Goal: Task Accomplishment & Management: Complete application form

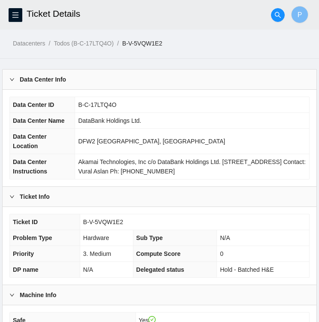
scroll to position [322, 0]
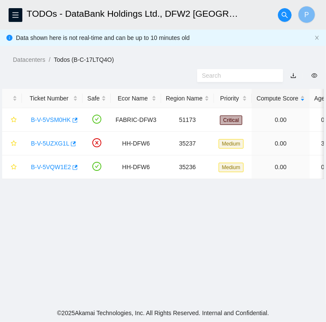
scroll to position [222, 0]
click at [48, 170] on link "B-V-5VQW1E2" at bounding box center [51, 166] width 40 height 7
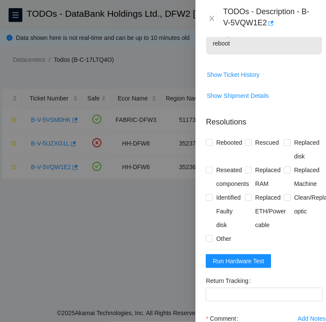
scroll to position [333, 0]
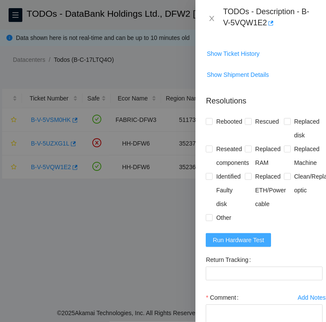
click at [226, 235] on span "Run Hardware Test" at bounding box center [237, 239] width 51 height 9
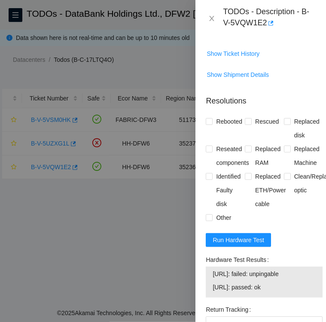
click at [273, 31] on div "TODOs - Description - B-V-5VQW1E2" at bounding box center [260, 18] width 130 height 37
drag, startPoint x: 265, startPoint y: 21, endPoint x: 299, endPoint y: 14, distance: 34.1
click at [299, 14] on div "TODOs - Description - B-V-5VQW1E2" at bounding box center [269, 18] width 93 height 23
copy div "B-V-5VQW1E2"
drag, startPoint x: 204, startPoint y: 236, endPoint x: 307, endPoint y: 275, distance: 109.5
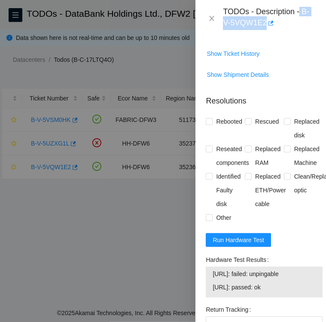
click at [307, 275] on div "Hardware Test Results 23.32.18.145: failed: unpingable 23.32.18.146: passed: ok" at bounding box center [264, 278] width 124 height 50
copy div "Hardware Test Results 23.32.18.145: failed: unpingable 23.32.18.146: passed: ok"
click at [274, 88] on p "Resolutions" at bounding box center [263, 97] width 117 height 18
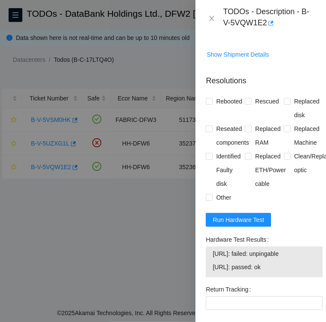
scroll to position [353, 0]
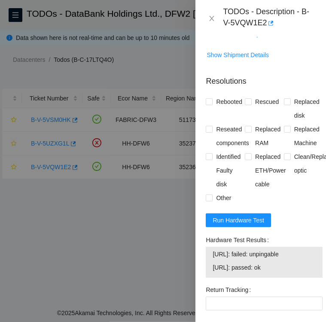
drag, startPoint x: 212, startPoint y: 235, endPoint x: 299, endPoint y: 241, distance: 86.8
click at [299, 249] on td "23.32.18.145: failed: unpingable" at bounding box center [264, 255] width 104 height 13
copy span "23.32.18.145: failed: unpingable"
click at [278, 262] on span "[URL]: passed: ok" at bounding box center [263, 266] width 103 height 9
drag, startPoint x: 278, startPoint y: 248, endPoint x: 214, endPoint y: 255, distance: 64.7
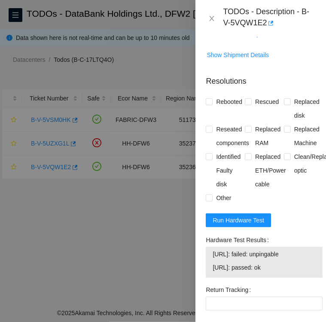
click at [214, 262] on td "23.32.18.146: passed: ok" at bounding box center [264, 268] width 104 height 13
copy span "23.32.18.146: passed: ok"
click at [244, 215] on span "Run Hardware Test" at bounding box center [237, 219] width 51 height 9
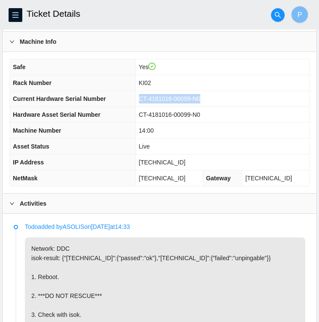
scroll to position [252, 0]
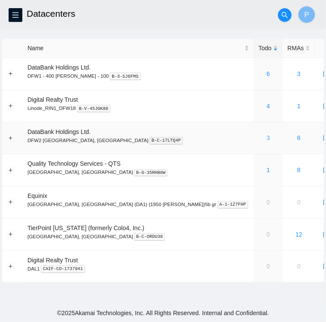
click at [266, 139] on link "3" at bounding box center [267, 137] width 3 height 7
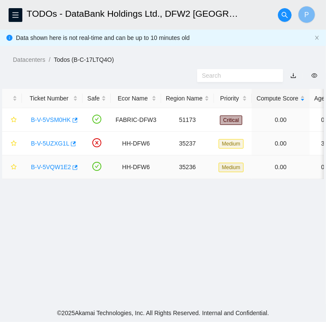
click at [45, 169] on link "B-V-5VQW1E2" at bounding box center [51, 166] width 40 height 7
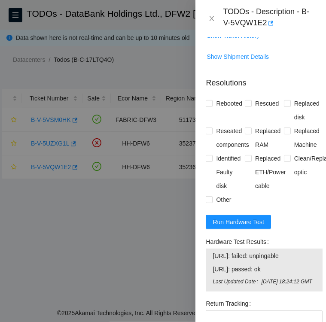
scroll to position [351, 0]
click at [221, 217] on span "Run Hardware Test" at bounding box center [237, 221] width 51 height 9
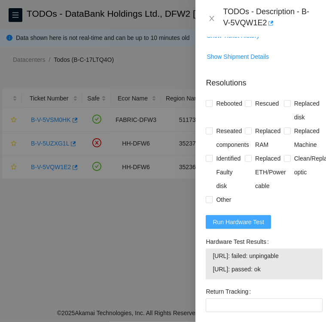
click at [237, 217] on span "Run Hardware Test" at bounding box center [237, 221] width 51 height 9
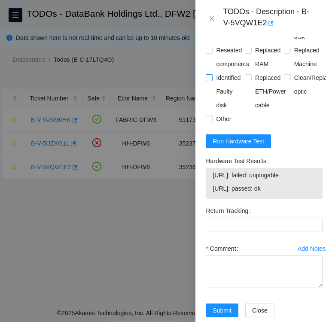
scroll to position [440, 0]
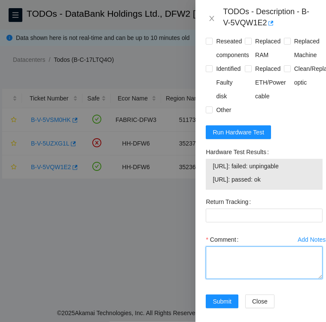
click at [240, 246] on textarea "Comment" at bounding box center [263, 262] width 117 height 33
paste textarea "Please submit resolution with all the steps taken so far, we will ask NOCC for …"
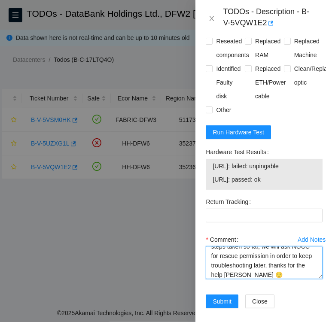
scroll to position [0, 0]
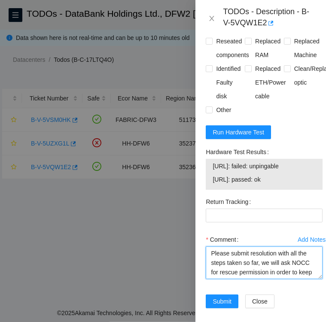
click at [212, 246] on textarea "Please submit resolution with all the steps taken so far, we will ask NOCC for …" at bounding box center [263, 262] width 117 height 33
drag, startPoint x: 278, startPoint y: 158, endPoint x: 211, endPoint y: 146, distance: 68.5
click at [211, 159] on div "23.32.18.145: failed: unpingable 23.32.18.146: passed: ok" at bounding box center [263, 174] width 117 height 31
copy tbody "23.32.18.145: failed: unpingable 23.32.18.146: passed: ok"
click at [209, 246] on textarea "Please submit resolution with all the steps taken so far, we will ask NOCC for …" at bounding box center [263, 262] width 117 height 33
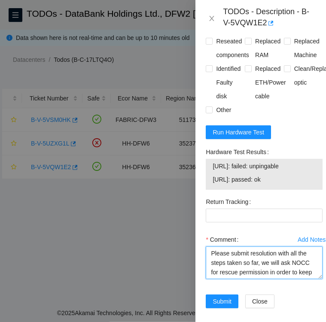
paste textarea "23.32.18.145: failed: unpingable 23.32.18.146: passed: ok"
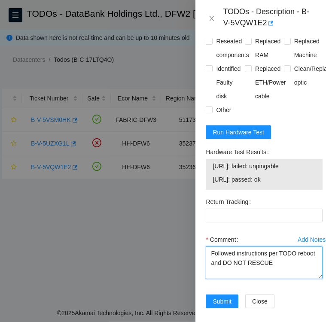
click at [305, 246] on textarea "Followed instructions per TODO reboot and DO NOT RESCUE 23.32.18.145: failed: u…" at bounding box center [263, 262] width 117 height 33
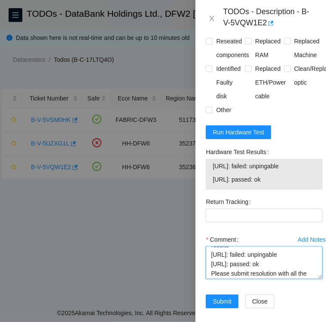
scroll to position [27, 0]
type textarea "Followed instructions per TODO reboot and DO NOT RESCUE Hardware results 23.32.…"
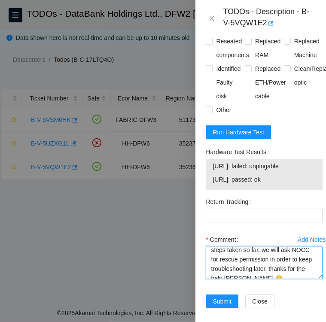
scroll to position [66, 0]
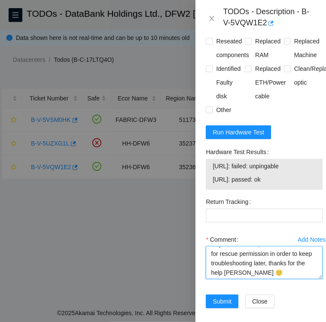
drag, startPoint x: 213, startPoint y: 253, endPoint x: 299, endPoint y: 257, distance: 86.7
click at [299, 257] on textarea "Followed instructions per TODO reboot and DO NOT RESCUE Hardware results 23.32.…" at bounding box center [263, 262] width 117 height 33
click at [304, 246] on textarea "Followed instructions per TODO reboot and DO NOT RESCUE Hardware results 23.32.…" at bounding box center [263, 262] width 117 height 33
drag, startPoint x: 210, startPoint y: 246, endPoint x: 292, endPoint y: 256, distance: 82.1
click at [292, 256] on textarea "Followed instructions per TODO reboot and DO NOT RESCUE Hardware results 23.32.…" at bounding box center [263, 262] width 117 height 33
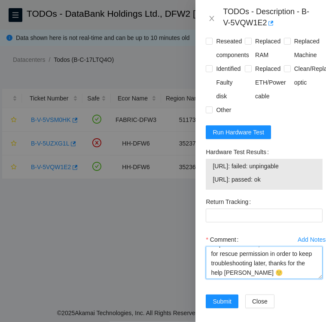
click at [302, 246] on textarea "Followed instructions per TODO reboot and DO NOT RESCUE Hardware results 23.32.…" at bounding box center [263, 262] width 117 height 33
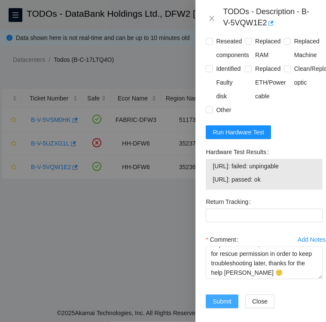
click at [223, 296] on span "Submit" at bounding box center [221, 300] width 19 height 9
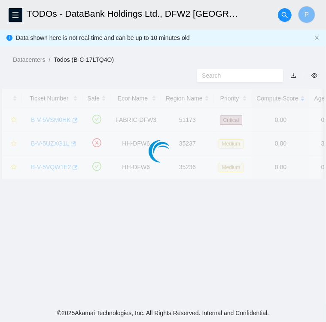
scroll to position [221, 0]
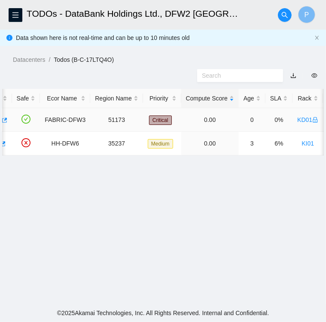
scroll to position [0, 70]
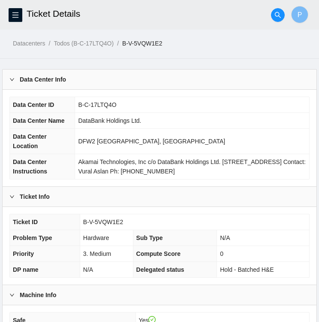
scroll to position [252, 0]
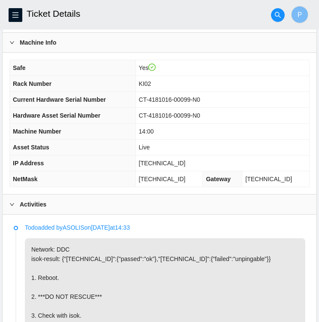
click at [84, 168] on th "IP Address" at bounding box center [73, 163] width 126 height 16
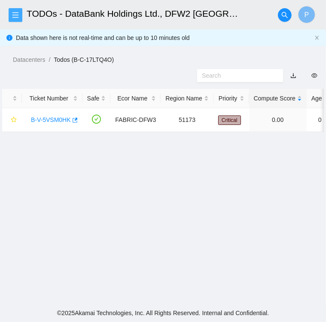
click at [15, 15] on icon "menu" at bounding box center [15, 15] width 6 height 6
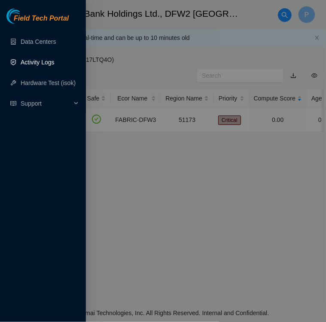
click at [29, 61] on link "Activity Logs" at bounding box center [38, 62] width 34 height 7
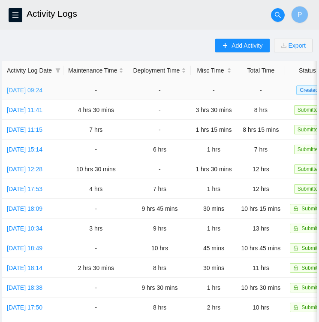
click at [30, 91] on link "[DATE] 09:24" at bounding box center [25, 90] width 36 height 7
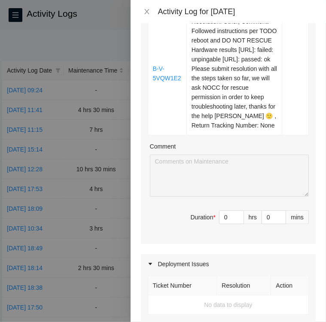
scroll to position [629, 0]
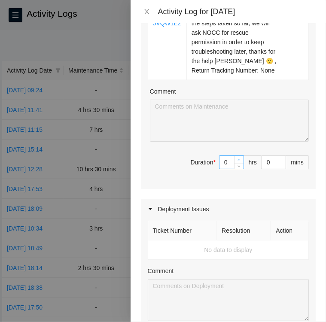
click at [234, 163] on span "Increase Value" at bounding box center [238, 160] width 9 height 8
type input "1"
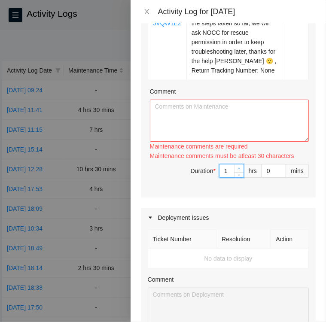
type input "2"
click at [237, 170] on icon "up" at bounding box center [238, 168] width 3 height 3
type input "3"
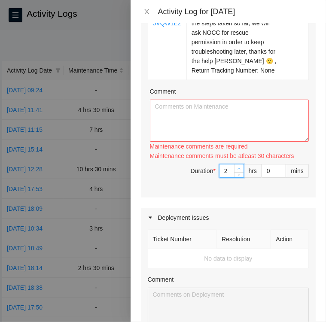
type input "3"
type input "4"
click at [237, 170] on icon "up" at bounding box center [238, 168] width 3 height 3
click at [236, 171] on span "up" at bounding box center [238, 168] width 5 height 5
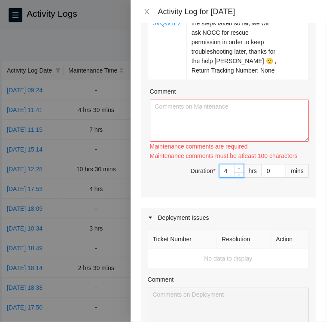
type input "5"
type input "6"
click at [237, 170] on icon "up" at bounding box center [238, 168] width 3 height 3
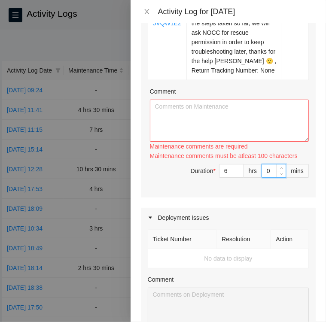
click at [262, 177] on input "0" at bounding box center [274, 170] width 24 height 13
type input "30"
type input "0"
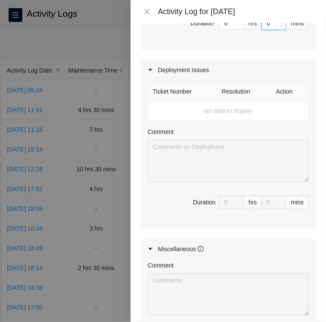
scroll to position [681, 0]
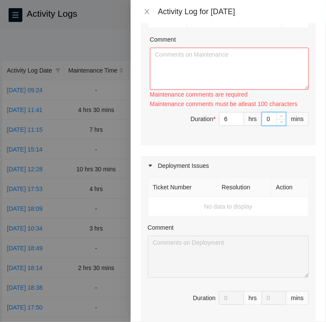
type input "30"
click at [235, 90] on textarea "Comment" at bounding box center [229, 69] width 159 height 42
click at [217, 90] on textarea "Comment" at bounding box center [229, 69] width 159 height 42
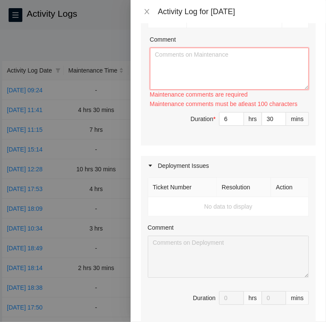
paste textarea "Ticket: B-W-15TRWEB • Checked with the NOCC via Webex chat if Ticket is safe to…"
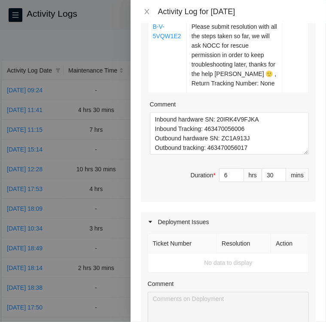
scroll to position [616, 0]
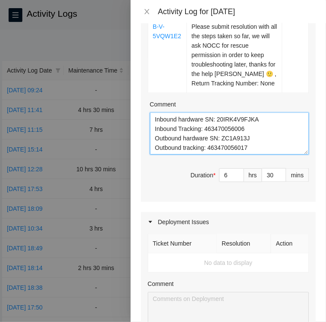
click at [249, 154] on textarea "Ticket: B-W-15TRWEB • Checked with the NOCC via Webex chat if Ticket is safe to…" at bounding box center [229, 133] width 159 height 42
paste textarea "Loremi: D-S-9AM0CO7 • Adipisci elitse do eius te inci ut labo etd MAGN ali Enim…"
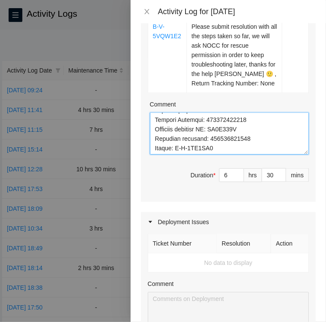
scroll to position [498, 0]
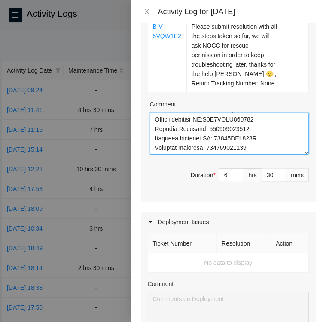
click at [249, 154] on textarea "Comment" at bounding box center [229, 133] width 159 height 42
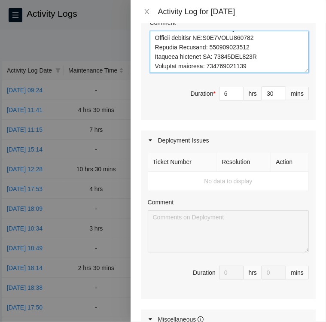
scroll to position [698, 0]
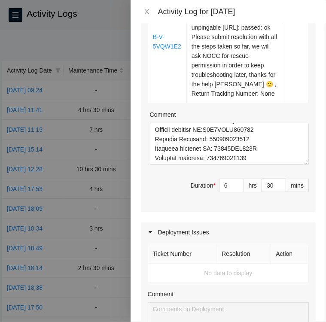
scroll to position [607, 0]
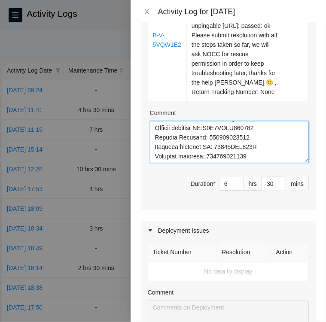
click at [253, 163] on textarea "Comment" at bounding box center [229, 142] width 159 height 42
paste textarea "KH12 Ticket B-V-5VTSIDR • Located rack KH12 Machine01 and verified SN: CT-42007…"
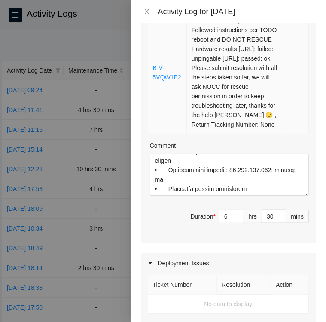
scroll to position [580, 0]
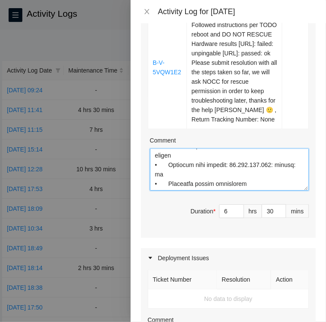
click at [242, 190] on textarea "Comment" at bounding box center [229, 169] width 159 height 42
paste textarea "KC10 Ticket B-W-15CH7KF • Located Rack KC10 Machine 22:00 verified SN: MX-1948-…"
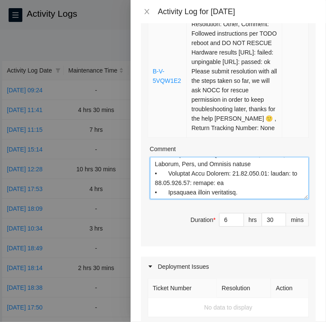
scroll to position [572, 0]
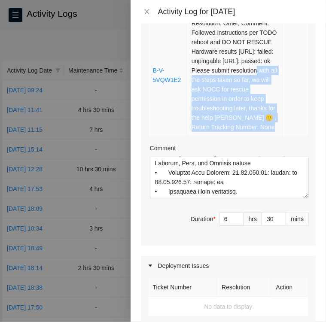
drag, startPoint x: 246, startPoint y: 106, endPoint x: 279, endPoint y: 122, distance: 36.5
click at [279, 122] on tr "B-V-5VQW1E2 Resolution: Other, Comment: Followed instructions per TODO reboot a…" at bounding box center [228, 75] width 160 height 123
drag, startPoint x: 279, startPoint y: 122, endPoint x: 299, endPoint y: 156, distance: 39.8
click at [299, 137] on td at bounding box center [295, 75] width 27 height 123
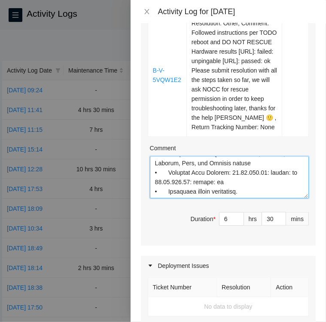
click at [249, 198] on textarea "Comment" at bounding box center [229, 177] width 159 height 42
paste textarea "KI02 Ticket B-V-5VQW1E2 • Verified ticket is safe to work on • Located Rack KI0…"
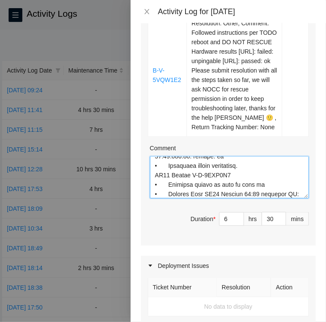
scroll to position [847, 0]
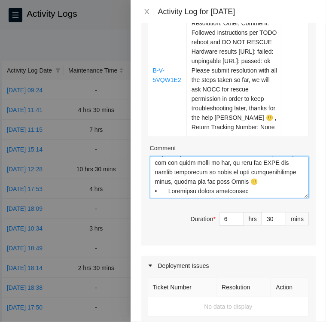
type textarea "Loremi: D-S-94AMETC • Adipisc elit sed DOEI tem Incid utla et Dolore ma aliq en…"
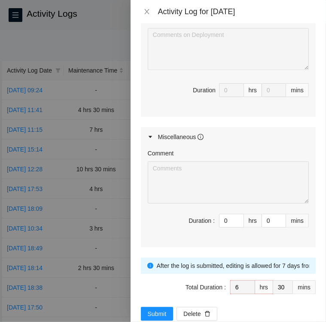
scroll to position [942, 0]
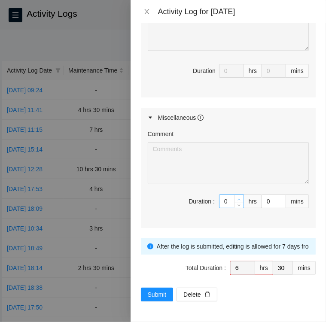
type input "1"
type input "7"
click at [237, 198] on icon "up" at bounding box center [238, 199] width 3 height 3
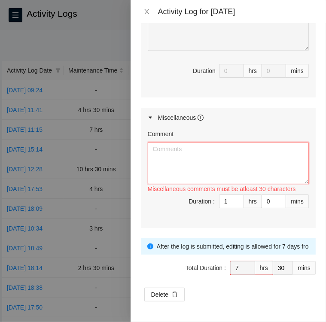
click at [186, 151] on textarea "Comment" at bounding box center [228, 163] width 161 height 42
paste textarea "Activity Log [DATE] DBR Upon arrival there were four tickets in FT Portal 2 med…"
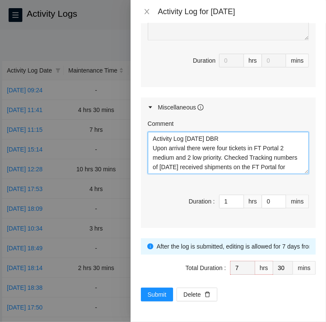
scroll to position [73, 0]
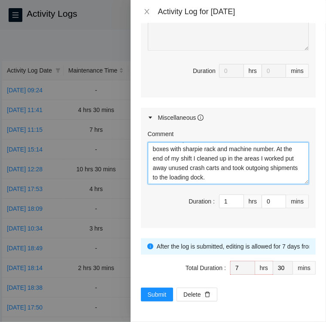
click at [205, 180] on textarea "Activity Log [DATE] DBR Upon arrival there were four tickets in FT Portal 2 med…" at bounding box center [228, 163] width 161 height 42
type textarea "Activity Log [DATE] DBR Upon arrival there were four tickets in FT Portal 2 med…"
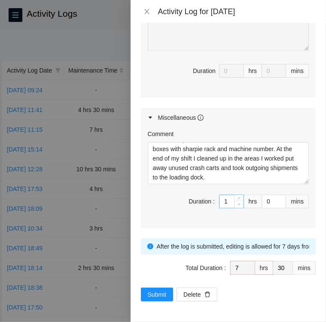
type input "0"
type input "6"
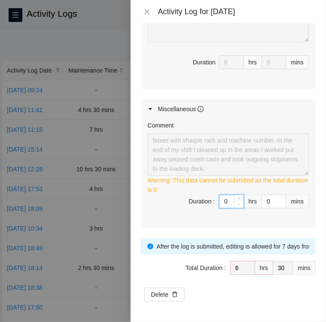
click at [237, 205] on icon "down" at bounding box center [238, 203] width 3 height 3
click at [262, 208] on input "0" at bounding box center [274, 201] width 24 height 13
type input "30"
type input "7"
type input "0"
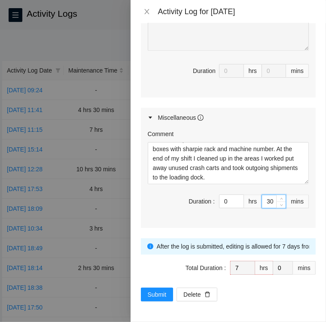
type input "0"
type input "6"
type input "30"
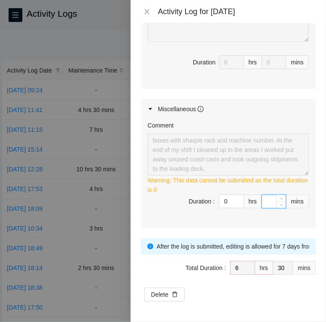
type input "4"
type input "34"
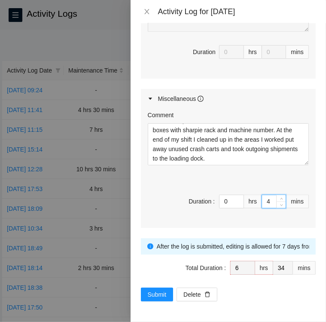
type input "45"
type input "7"
type input "15"
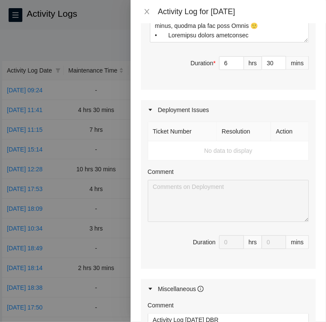
scroll to position [727, 0]
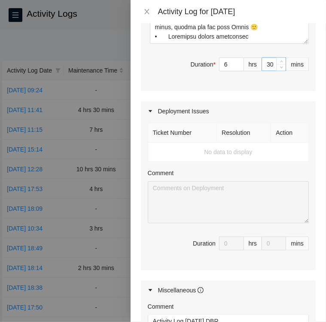
type input "45"
click at [268, 71] on input "30" at bounding box center [274, 64] width 24 height 13
type input "3"
type input "6"
type input "48"
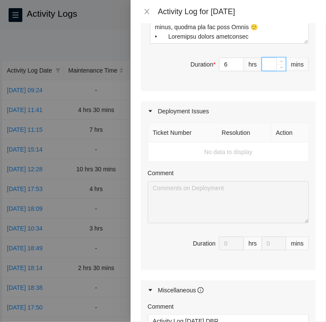
type input "45"
type input "1"
type input "46"
type input "15"
type input "7"
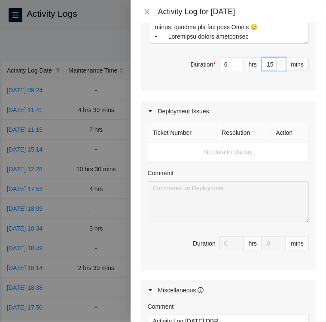
type input "0"
type input "15"
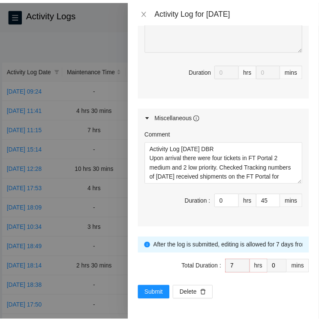
scroll to position [942, 0]
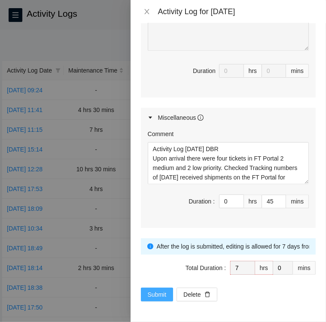
click at [154, 296] on span "Submit" at bounding box center [157, 294] width 19 height 9
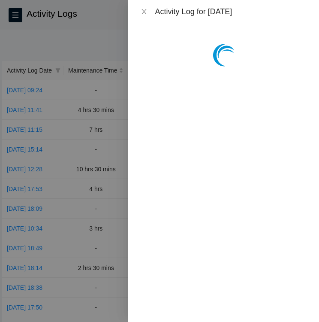
scroll to position [0, 0]
